Goal: Find specific page/section: Find specific page/section

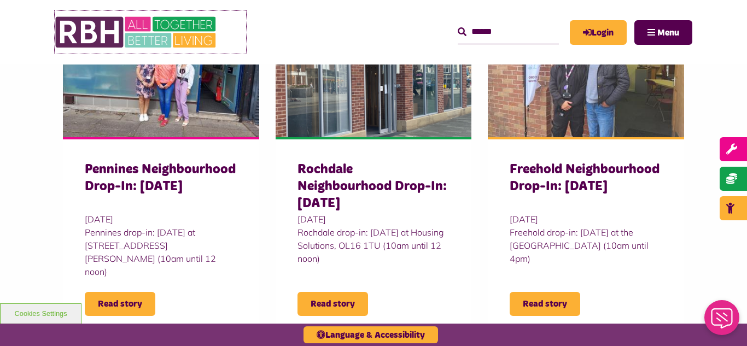
click at [114, 28] on img at bounding box center [137, 32] width 164 height 43
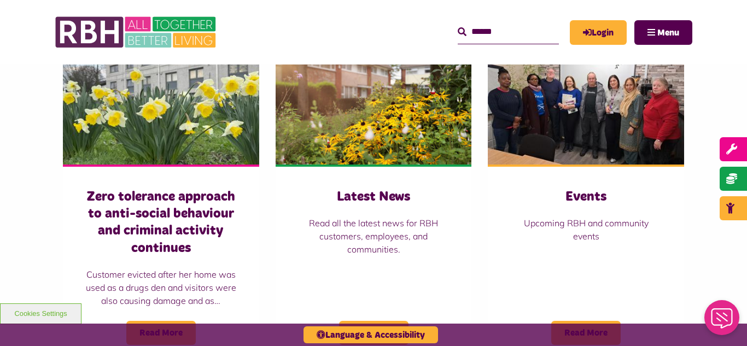
scroll to position [788, 0]
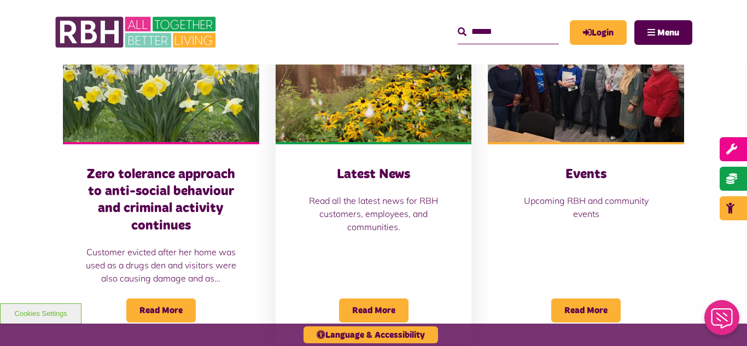
click at [331, 73] on img at bounding box center [374, 81] width 196 height 123
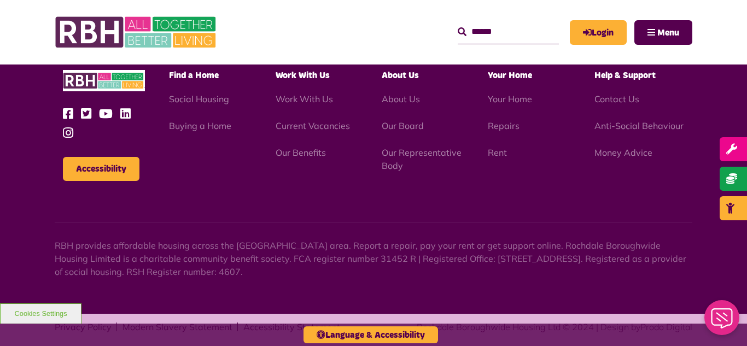
scroll to position [1191, 0]
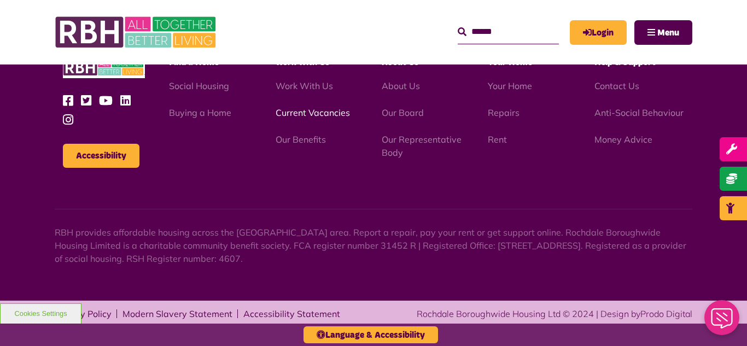
click at [302, 114] on link "Current Vacancies" at bounding box center [313, 112] width 74 height 11
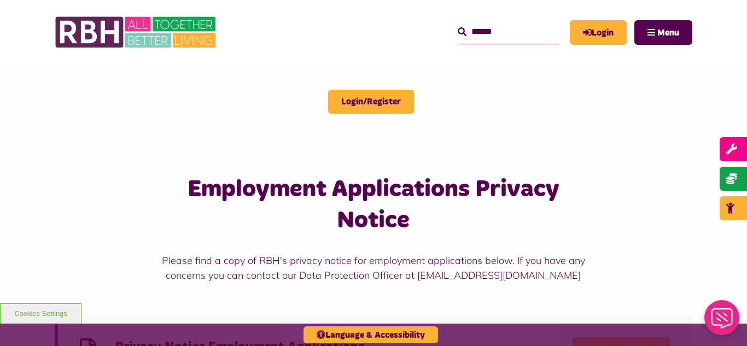
scroll to position [678, 0]
